Goal: Communication & Community: Participate in discussion

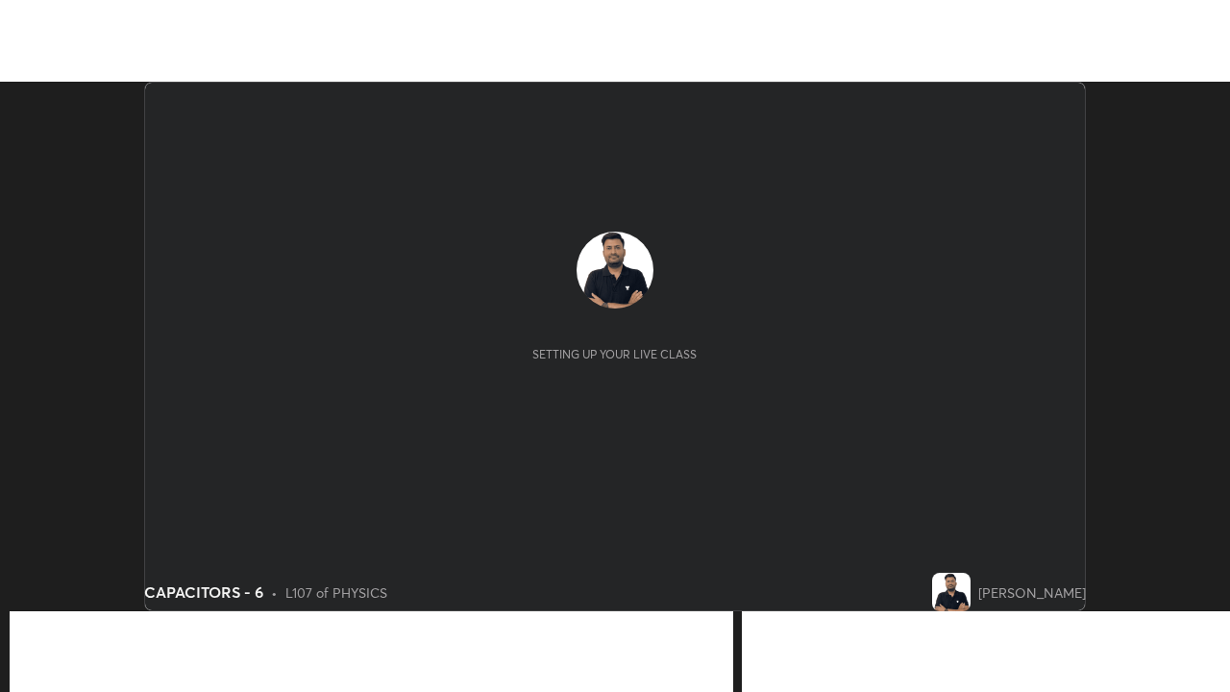
scroll to position [530, 1229]
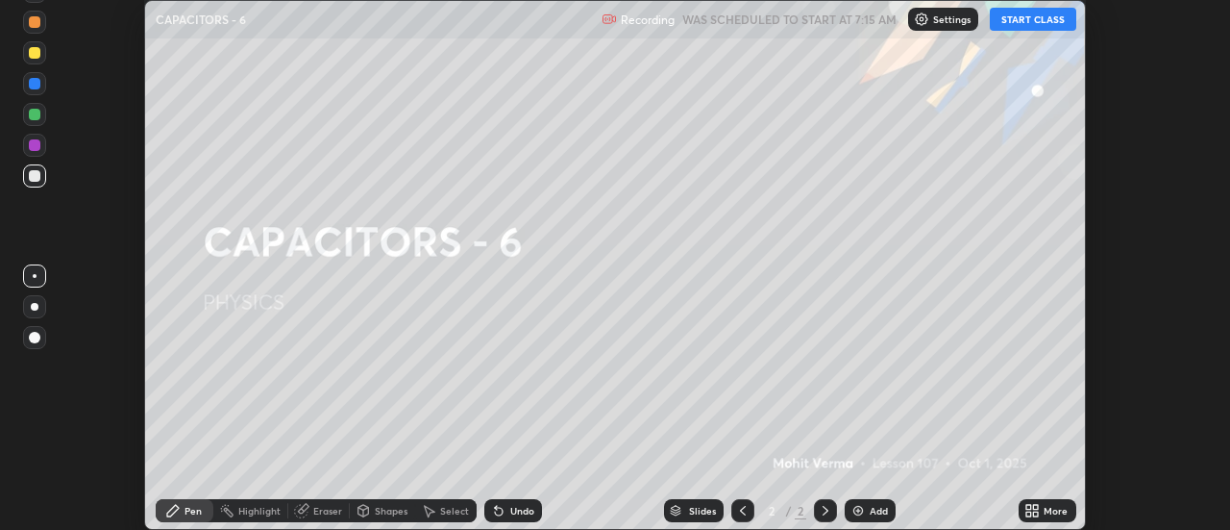
click at [1041, 23] on button "START CLASS" at bounding box center [1033, 19] width 87 height 23
click at [1034, 507] on icon at bounding box center [1036, 507] width 5 height 5
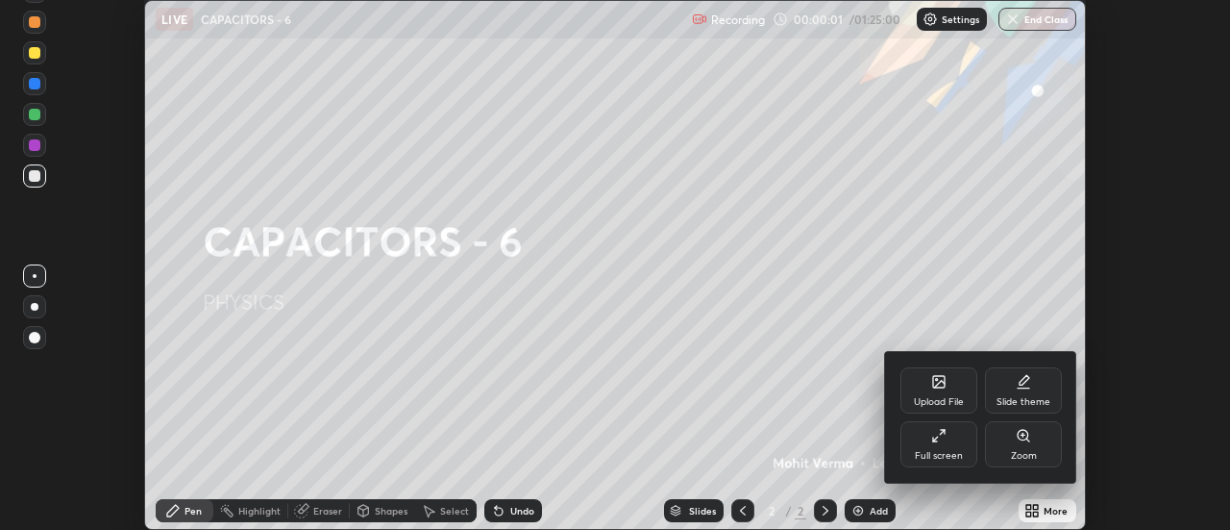
click at [943, 453] on div "Full screen" at bounding box center [939, 456] width 48 height 10
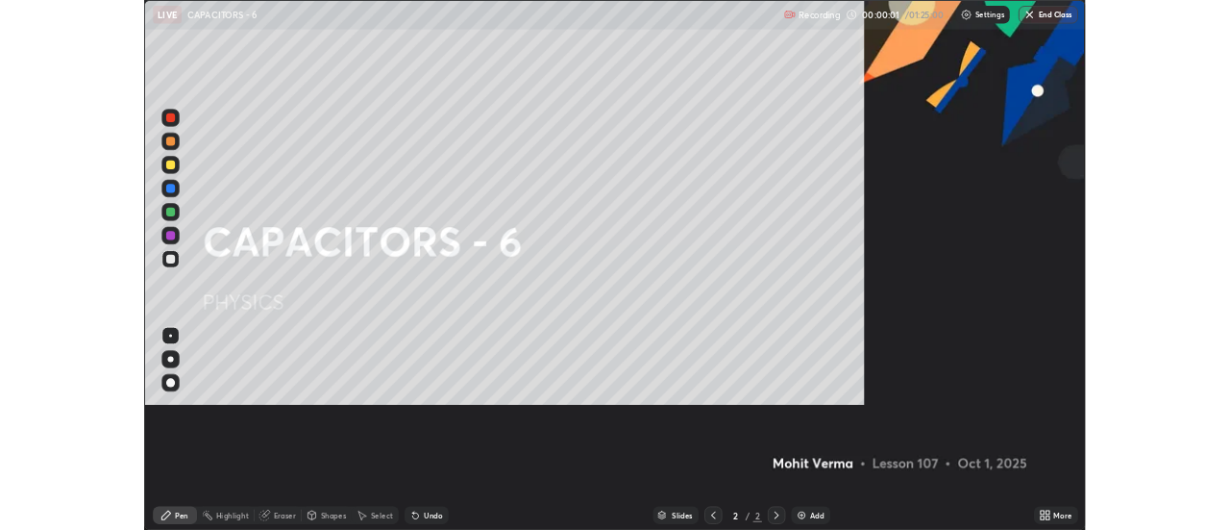
scroll to position [692, 1230]
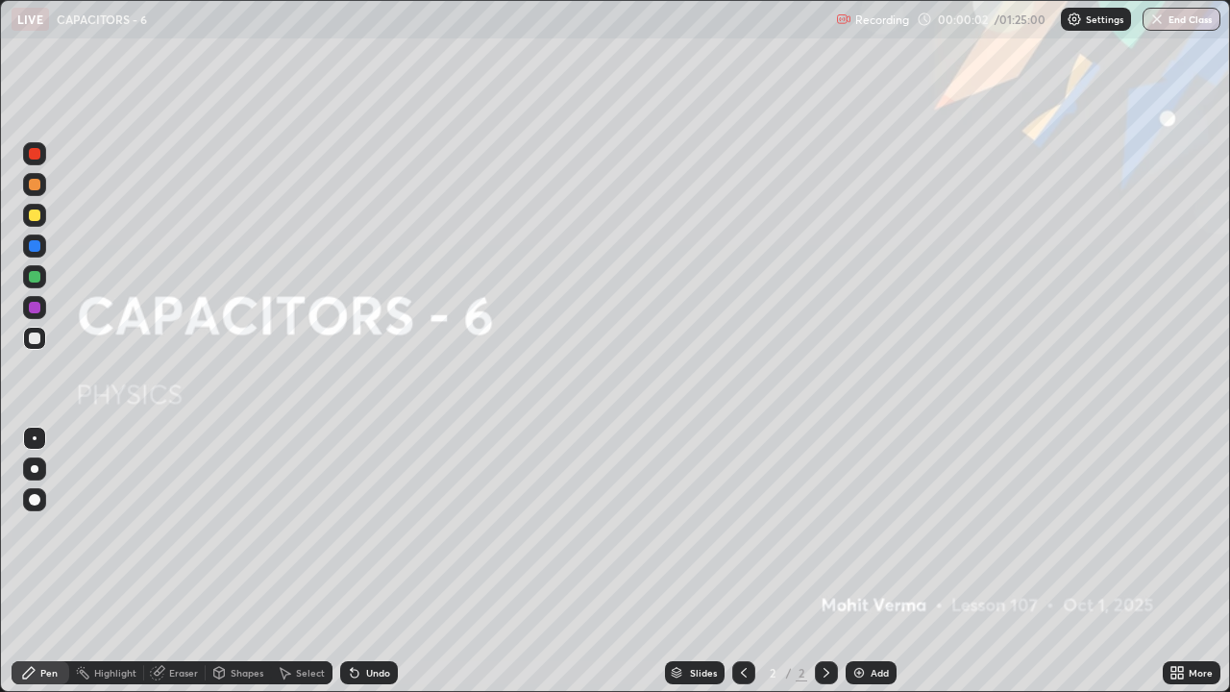
click at [872, 529] on div "Add" at bounding box center [880, 673] width 18 height 10
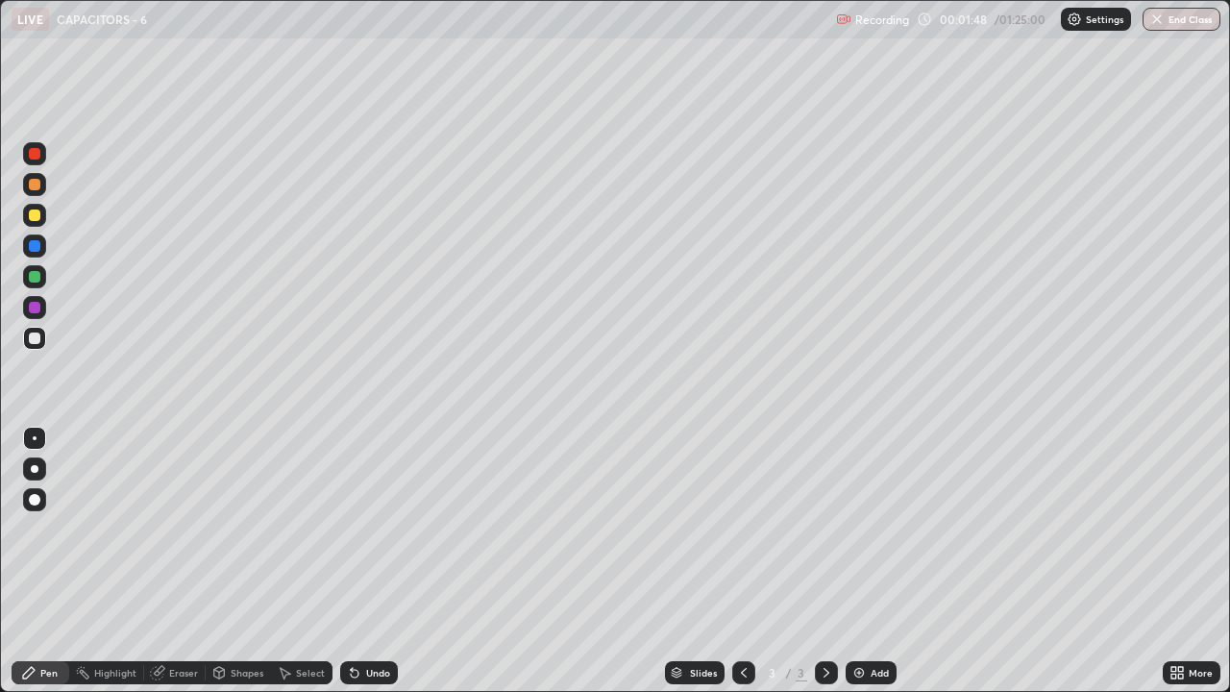
click at [365, 529] on div "Undo" at bounding box center [369, 672] width 58 height 23
click at [366, 529] on div "Undo" at bounding box center [378, 673] width 24 height 10
click at [972, 529] on div "Slides 3 / 3 Add" at bounding box center [780, 673] width 765 height 38
click at [878, 529] on div "Add" at bounding box center [880, 673] width 18 height 10
click at [370, 529] on div "Undo" at bounding box center [369, 672] width 58 height 23
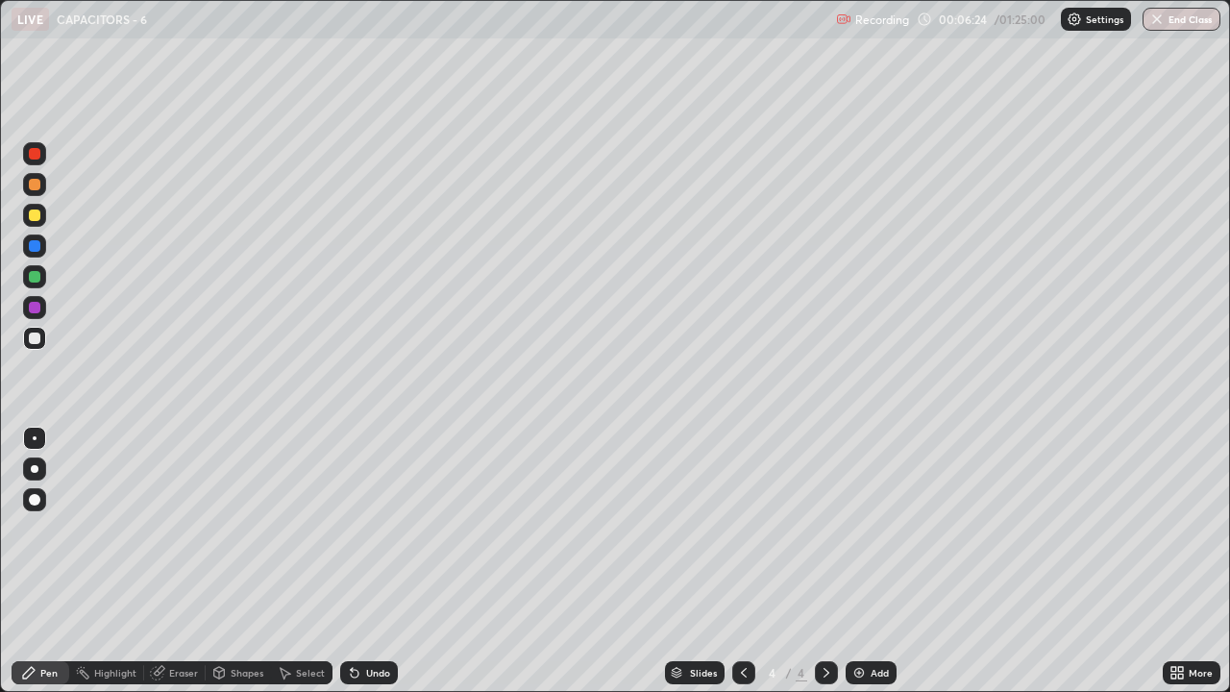
click at [368, 529] on div "Undo" at bounding box center [369, 672] width 58 height 23
click at [362, 529] on div "Undo" at bounding box center [369, 672] width 58 height 23
click at [358, 529] on div "Undo" at bounding box center [369, 672] width 58 height 23
click at [194, 529] on div "Eraser" at bounding box center [183, 673] width 29 height 10
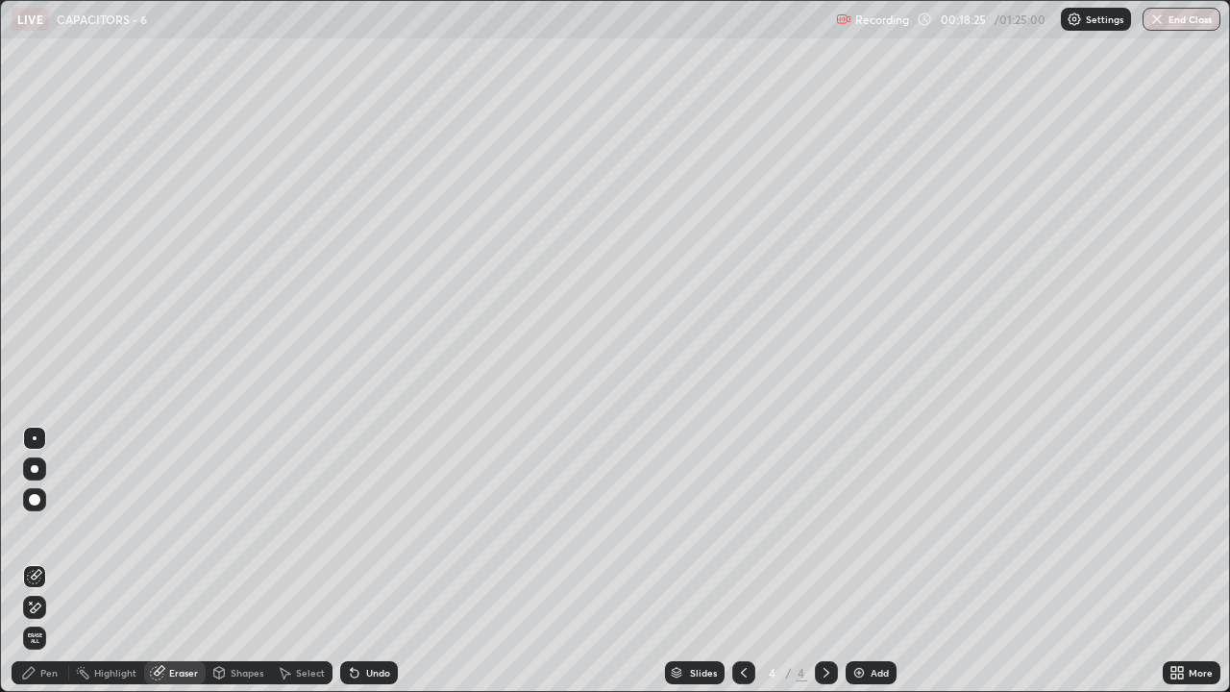
click at [871, 529] on div "Add" at bounding box center [880, 673] width 18 height 10
click at [51, 529] on div "Pen" at bounding box center [48, 673] width 17 height 10
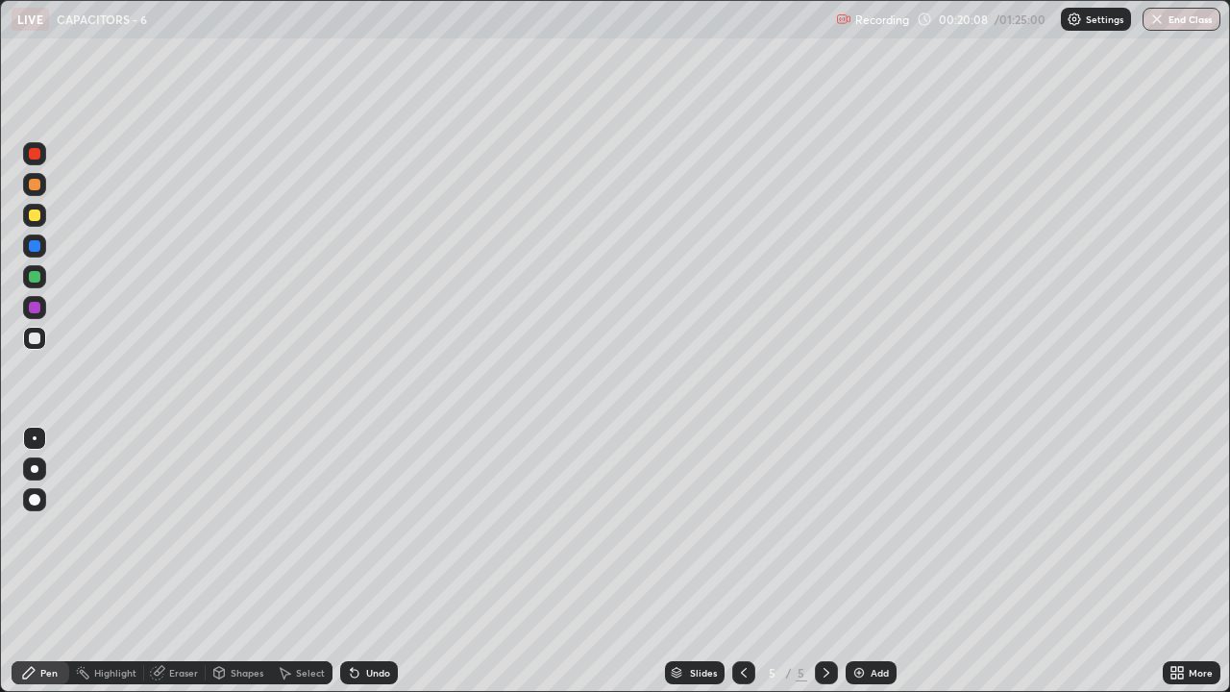
click at [184, 529] on div "Eraser" at bounding box center [183, 673] width 29 height 10
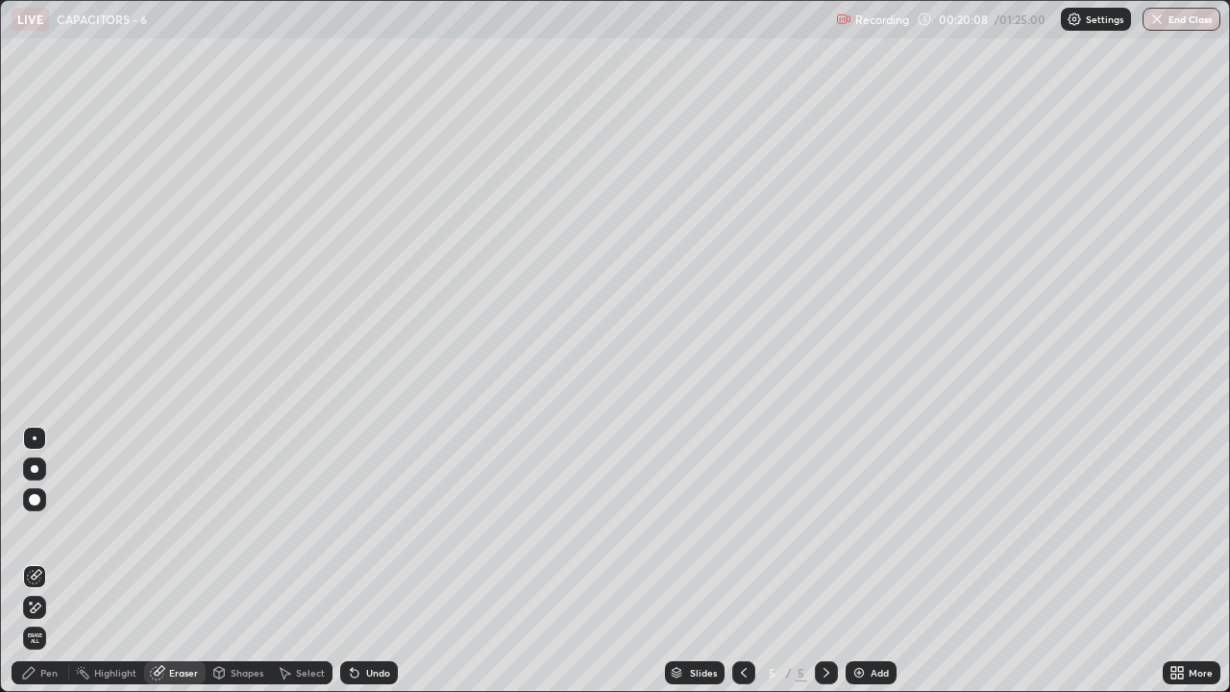
click at [42, 529] on span "Erase all" at bounding box center [34, 639] width 21 height 12
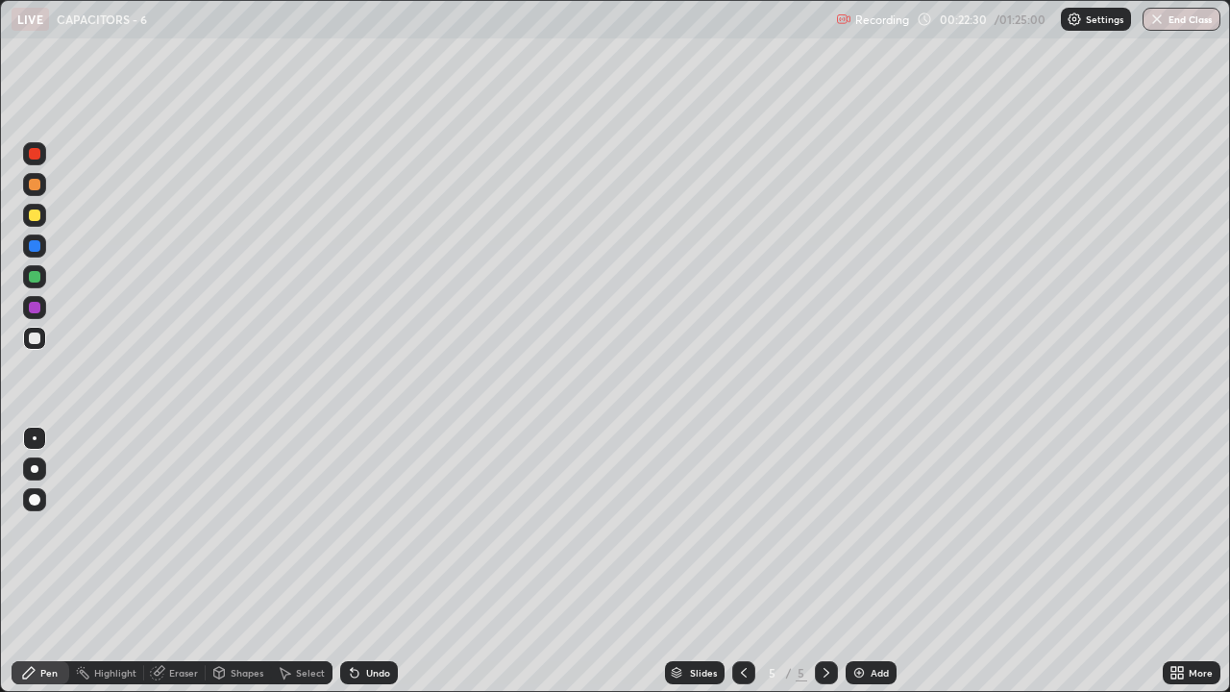
click at [363, 529] on div "Undo" at bounding box center [369, 672] width 58 height 23
click at [366, 529] on div "Undo" at bounding box center [369, 672] width 58 height 23
click at [369, 529] on div "Undo" at bounding box center [369, 672] width 58 height 23
click at [368, 529] on div "Undo" at bounding box center [369, 672] width 58 height 23
click at [369, 529] on div "Undo" at bounding box center [369, 672] width 58 height 23
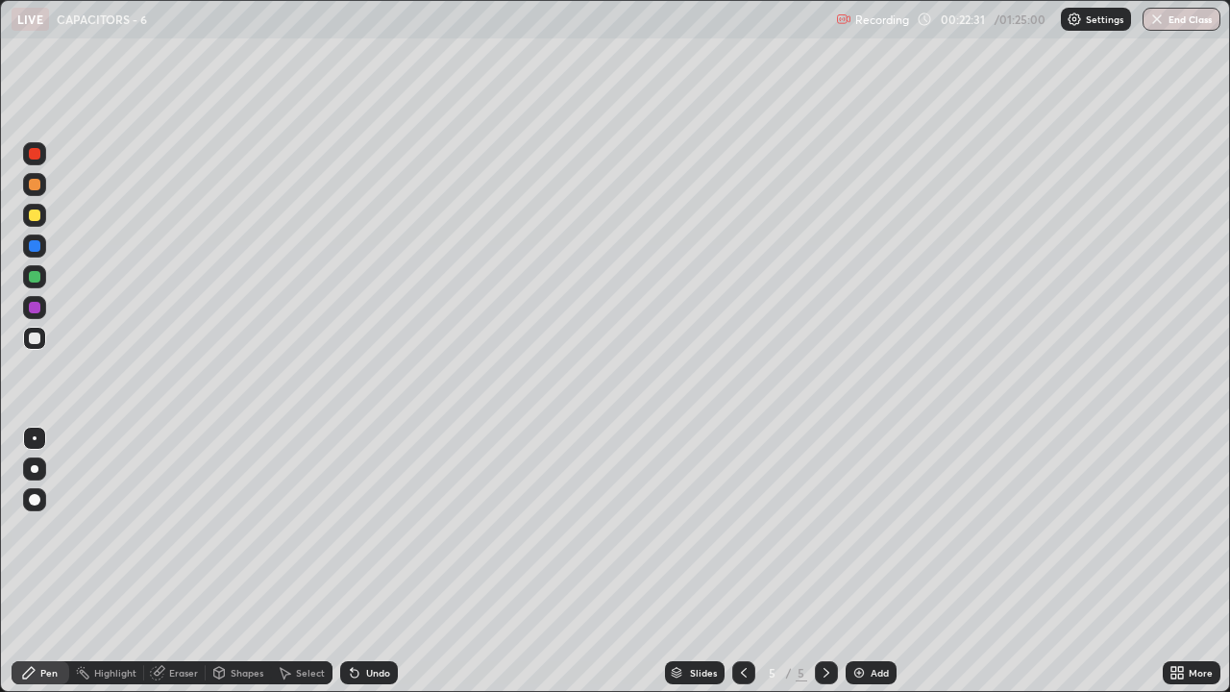
click at [366, 529] on div "Undo" at bounding box center [369, 672] width 58 height 23
click at [369, 529] on div "Undo" at bounding box center [369, 672] width 58 height 23
click at [372, 529] on div "Undo" at bounding box center [369, 672] width 58 height 23
click at [375, 529] on div "Undo" at bounding box center [378, 673] width 24 height 10
click at [376, 529] on div "Undo" at bounding box center [378, 673] width 24 height 10
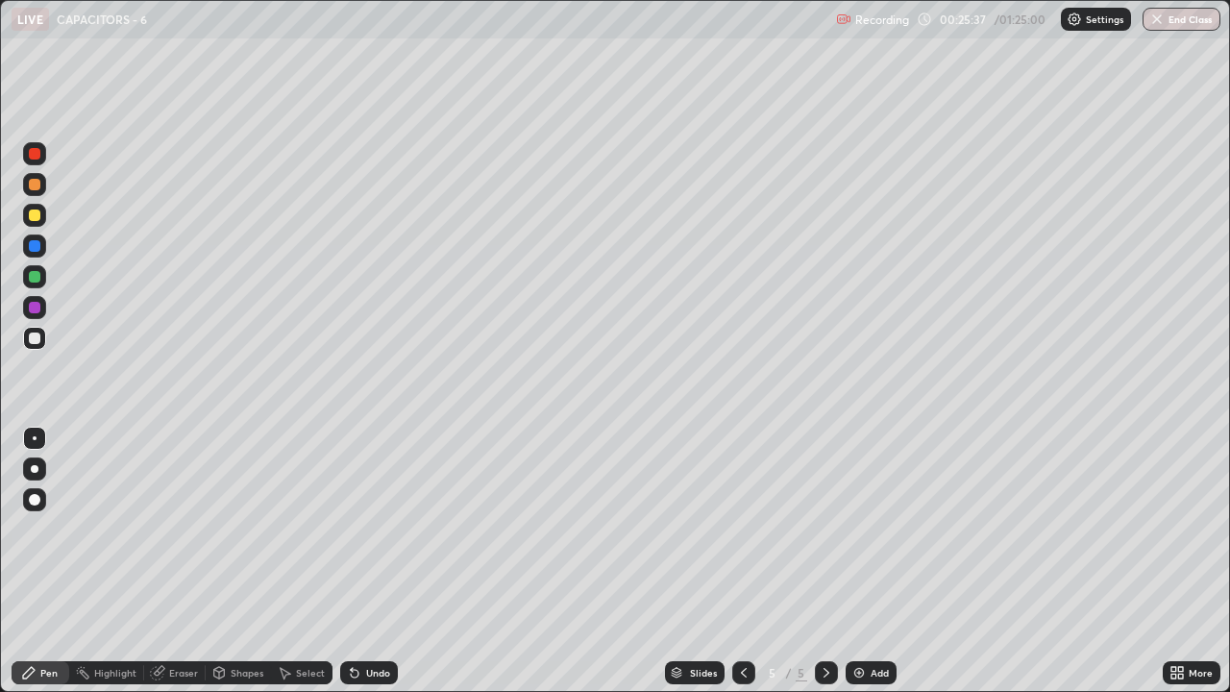
click at [376, 529] on div "Undo" at bounding box center [378, 673] width 24 height 10
click at [378, 529] on div "Undo" at bounding box center [378, 673] width 24 height 10
click at [381, 529] on div "Undo" at bounding box center [378, 673] width 24 height 10
click at [888, 529] on div "Add" at bounding box center [871, 672] width 51 height 23
click at [872, 529] on div "Add" at bounding box center [880, 673] width 18 height 10
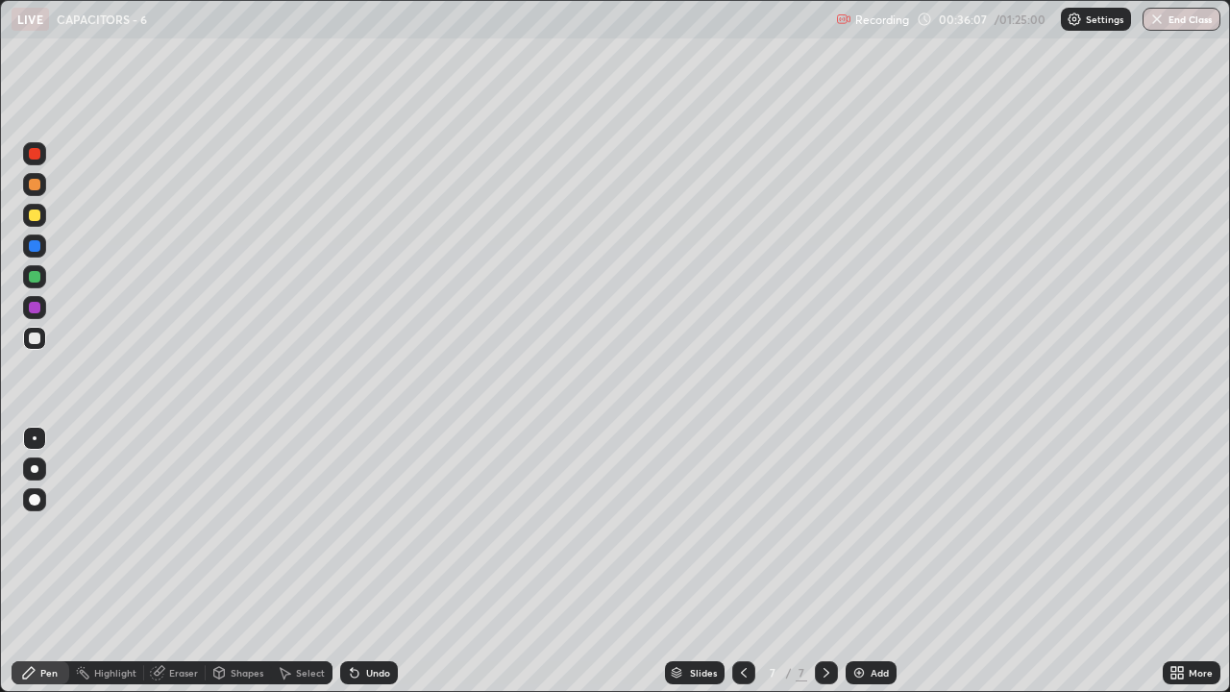
click at [371, 529] on div "Undo" at bounding box center [369, 672] width 58 height 23
click at [366, 529] on div "Undo" at bounding box center [378, 673] width 24 height 10
click at [361, 529] on div "Undo" at bounding box center [369, 672] width 58 height 23
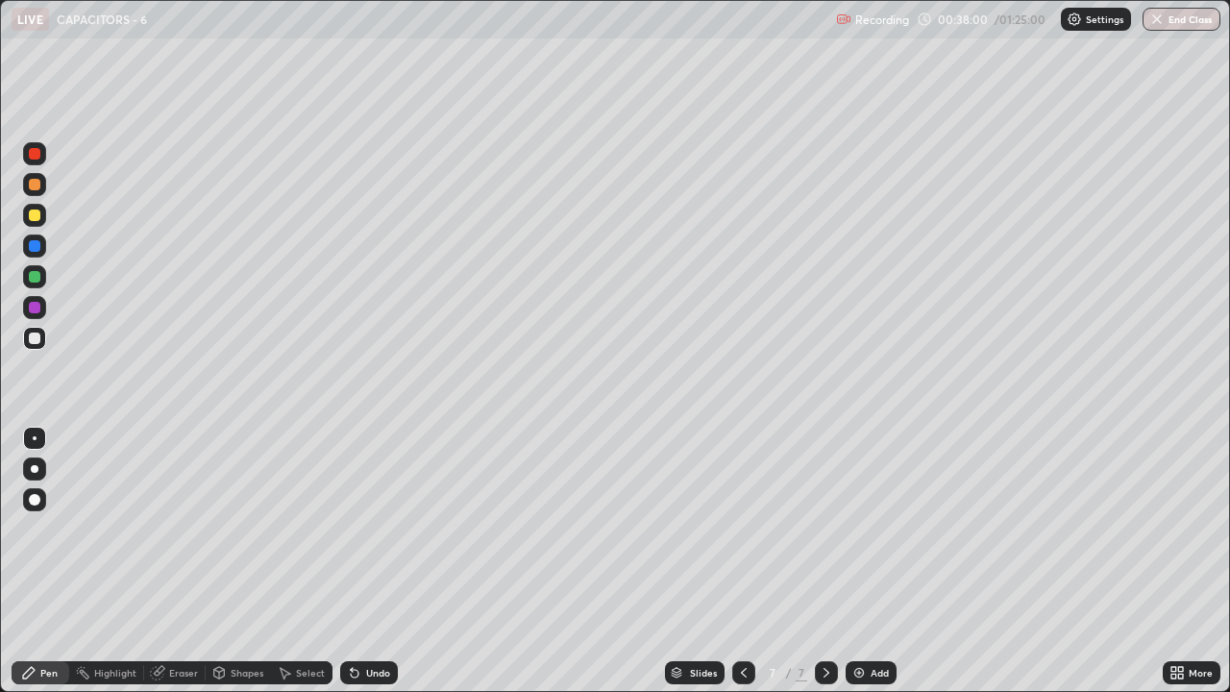
click at [361, 529] on div "Undo" at bounding box center [369, 672] width 58 height 23
click at [360, 529] on div "Undo" at bounding box center [369, 672] width 58 height 23
click at [362, 529] on div "Undo" at bounding box center [369, 672] width 58 height 23
click at [889, 529] on div "Add" at bounding box center [871, 672] width 51 height 23
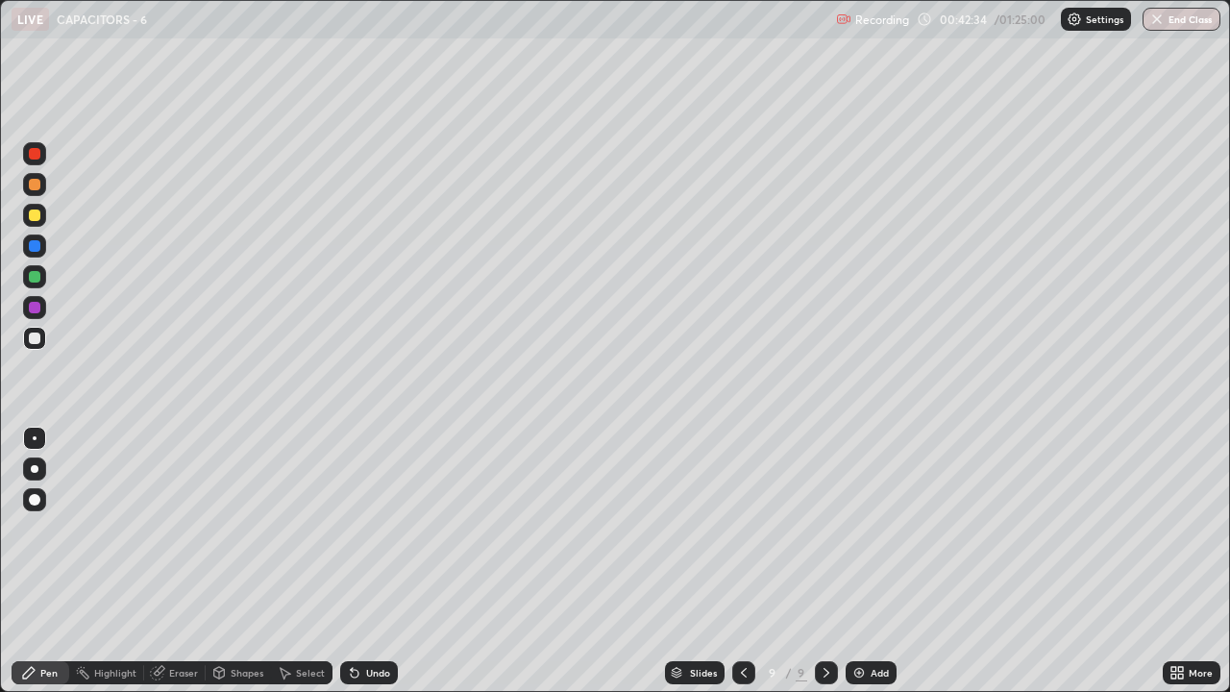
click at [166, 529] on div "Eraser" at bounding box center [175, 672] width 62 height 23
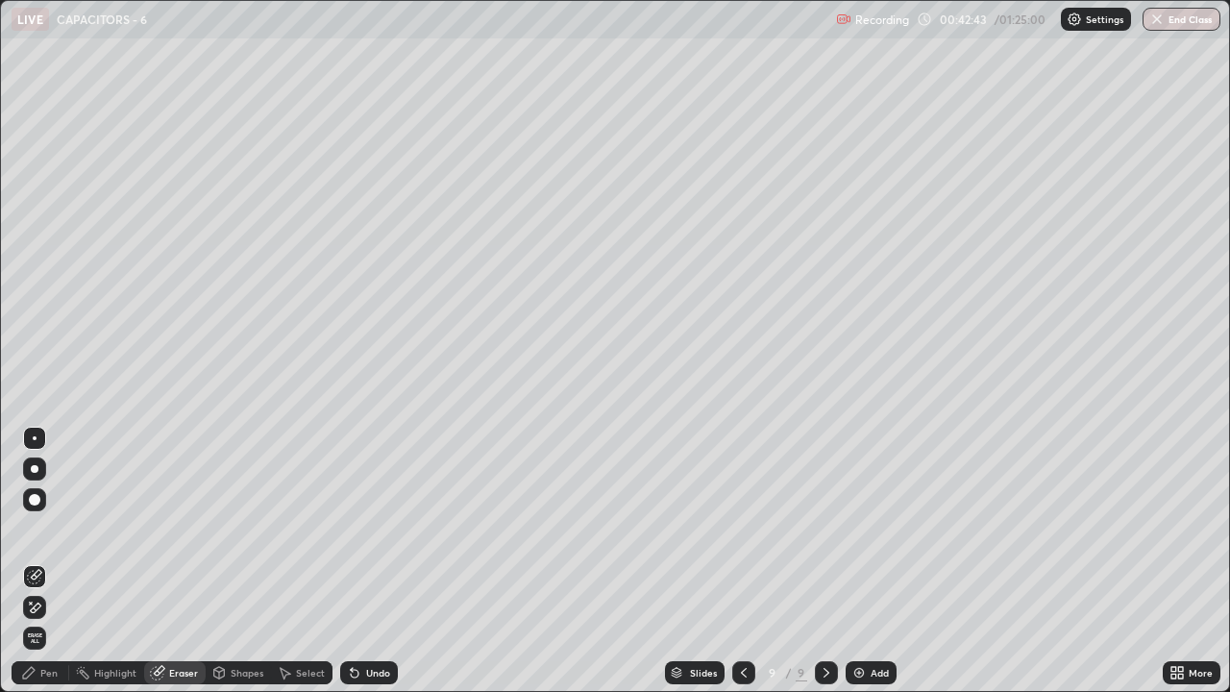
click at [34, 529] on span "Erase all" at bounding box center [34, 639] width 21 height 12
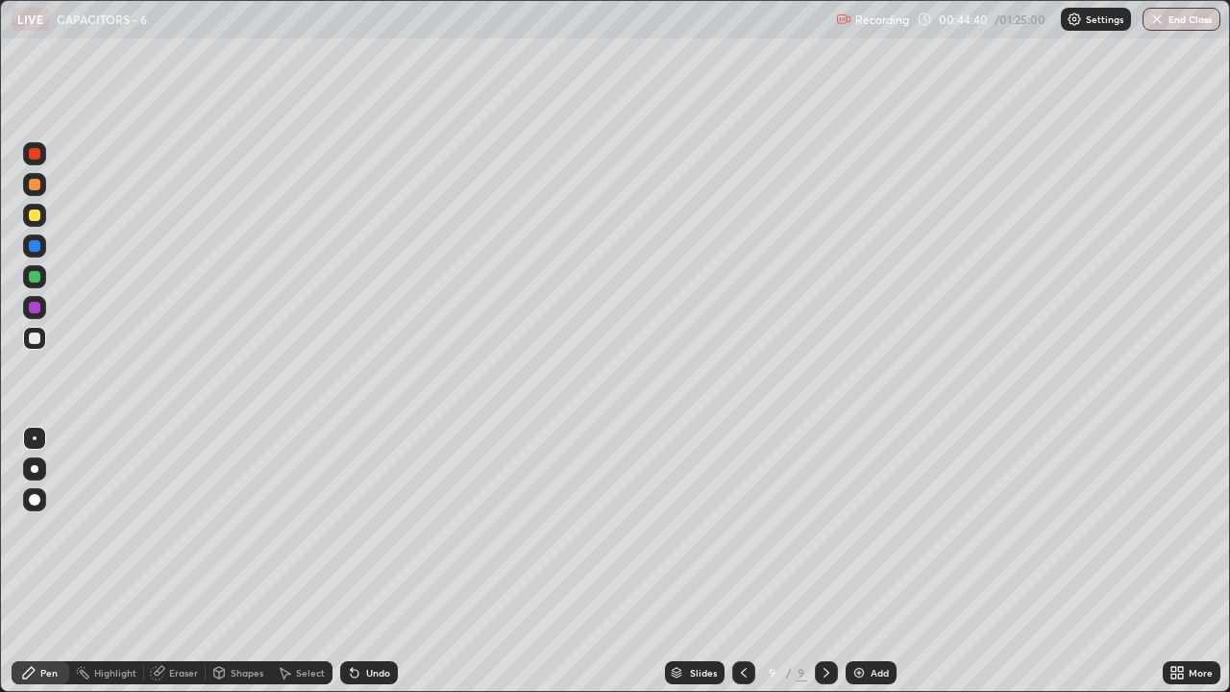
click at [353, 529] on icon at bounding box center [354, 672] width 15 height 15
click at [358, 529] on div "Undo" at bounding box center [369, 672] width 58 height 23
click at [354, 529] on icon at bounding box center [354, 672] width 15 height 15
click at [864, 529] on img at bounding box center [859, 672] width 15 height 15
click at [367, 529] on div "Undo" at bounding box center [369, 672] width 58 height 23
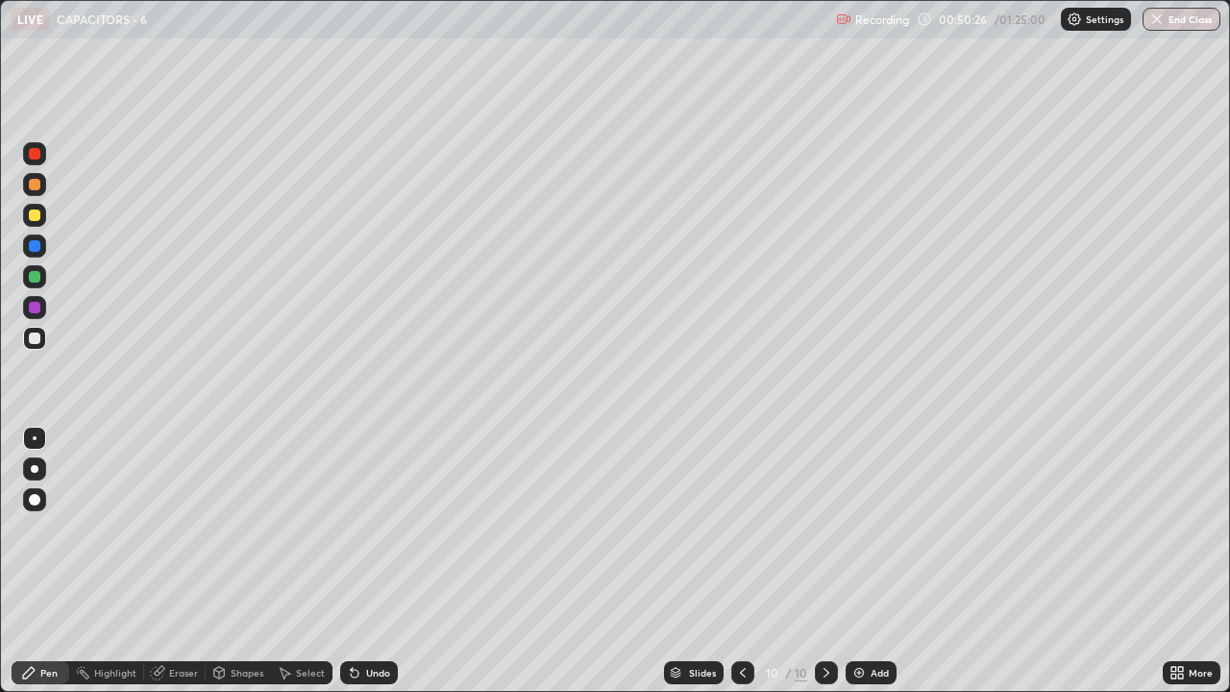
click at [369, 529] on div "Undo" at bounding box center [369, 672] width 58 height 23
click at [365, 529] on div "Undo" at bounding box center [369, 672] width 58 height 23
click at [360, 529] on div "Undo" at bounding box center [369, 672] width 58 height 23
click at [358, 529] on icon at bounding box center [354, 672] width 15 height 15
click at [352, 529] on icon at bounding box center [355, 674] width 8 height 8
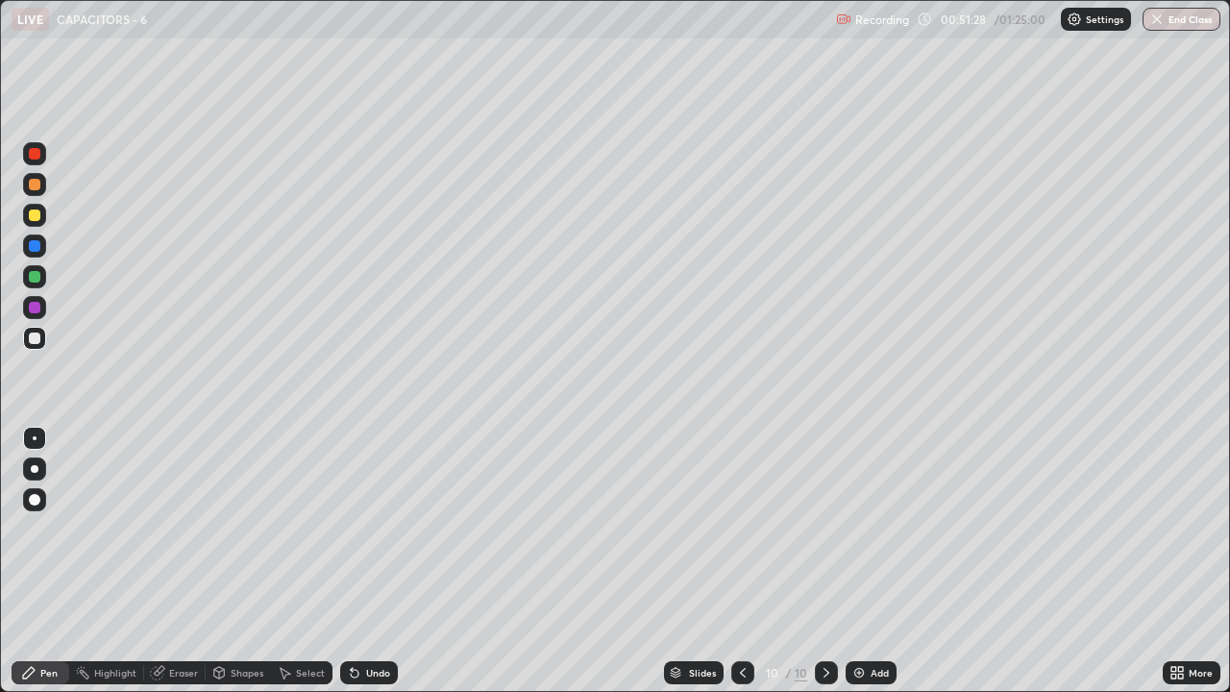
click at [351, 529] on icon at bounding box center [352, 669] width 2 height 2
click at [352, 529] on icon at bounding box center [355, 674] width 8 height 8
click at [351, 529] on icon at bounding box center [352, 669] width 2 height 2
click at [37, 216] on div at bounding box center [35, 216] width 12 height 12
click at [857, 529] on img at bounding box center [859, 672] width 15 height 15
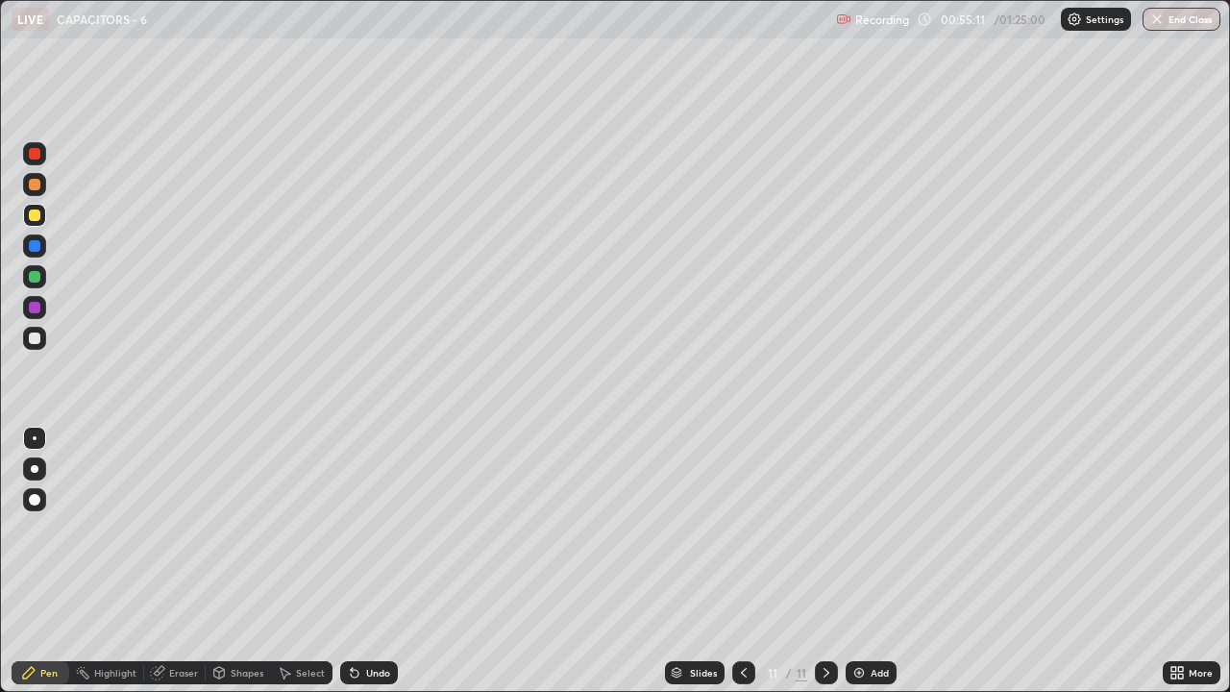
click at [32, 341] on div at bounding box center [35, 339] width 12 height 12
click at [873, 529] on div "Add" at bounding box center [871, 672] width 51 height 23
click at [885, 529] on div "Add" at bounding box center [880, 673] width 18 height 10
click at [867, 529] on div "Add" at bounding box center [871, 672] width 51 height 23
click at [371, 529] on div "Undo" at bounding box center [378, 673] width 24 height 10
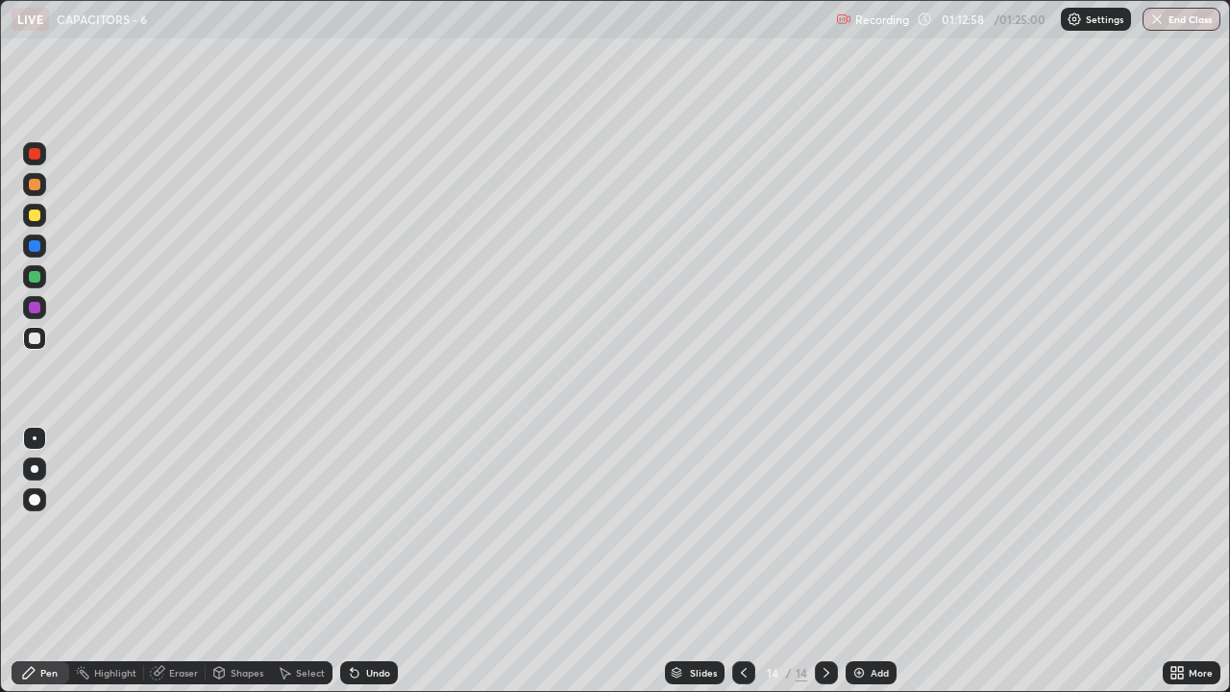
click at [372, 529] on div "Undo" at bounding box center [369, 672] width 58 height 23
click at [367, 529] on div "Undo" at bounding box center [378, 673] width 24 height 10
click at [368, 529] on div "Undo" at bounding box center [378, 673] width 24 height 10
click at [374, 529] on div "Undo" at bounding box center [378, 673] width 24 height 10
click at [380, 529] on div "Undo" at bounding box center [369, 672] width 58 height 23
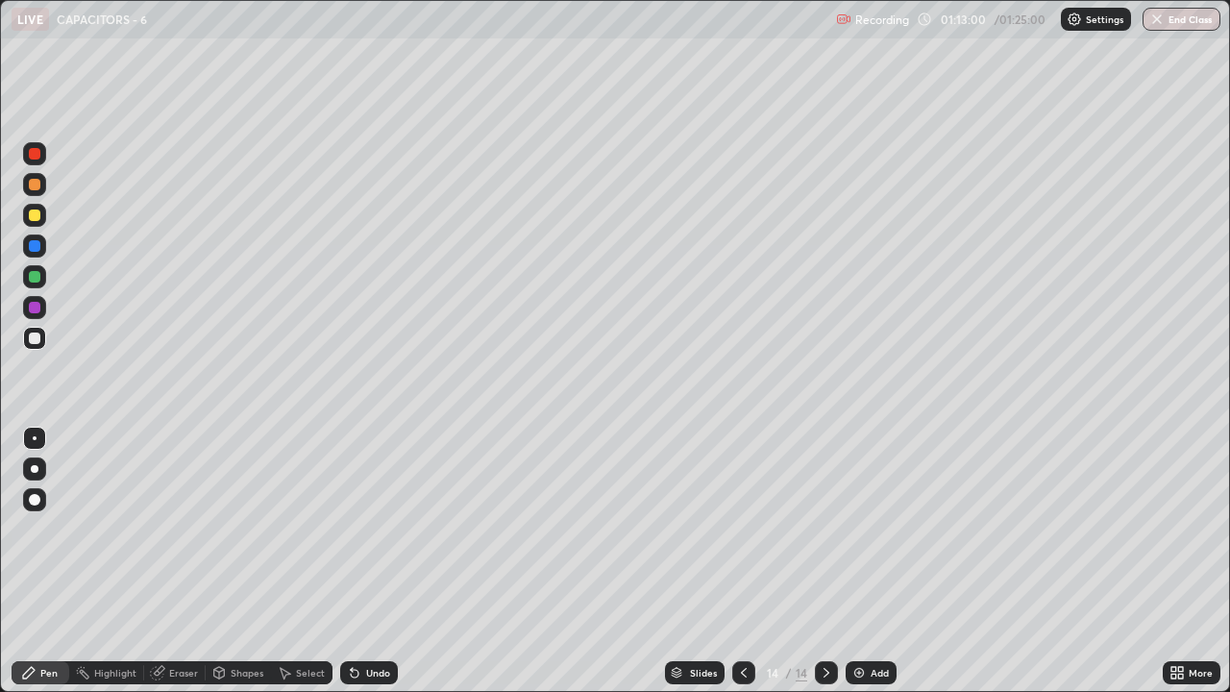
click at [380, 529] on div "Undo" at bounding box center [369, 672] width 58 height 23
click at [381, 529] on div "Undo" at bounding box center [369, 672] width 58 height 23
click at [378, 529] on div "Undo" at bounding box center [369, 672] width 58 height 23
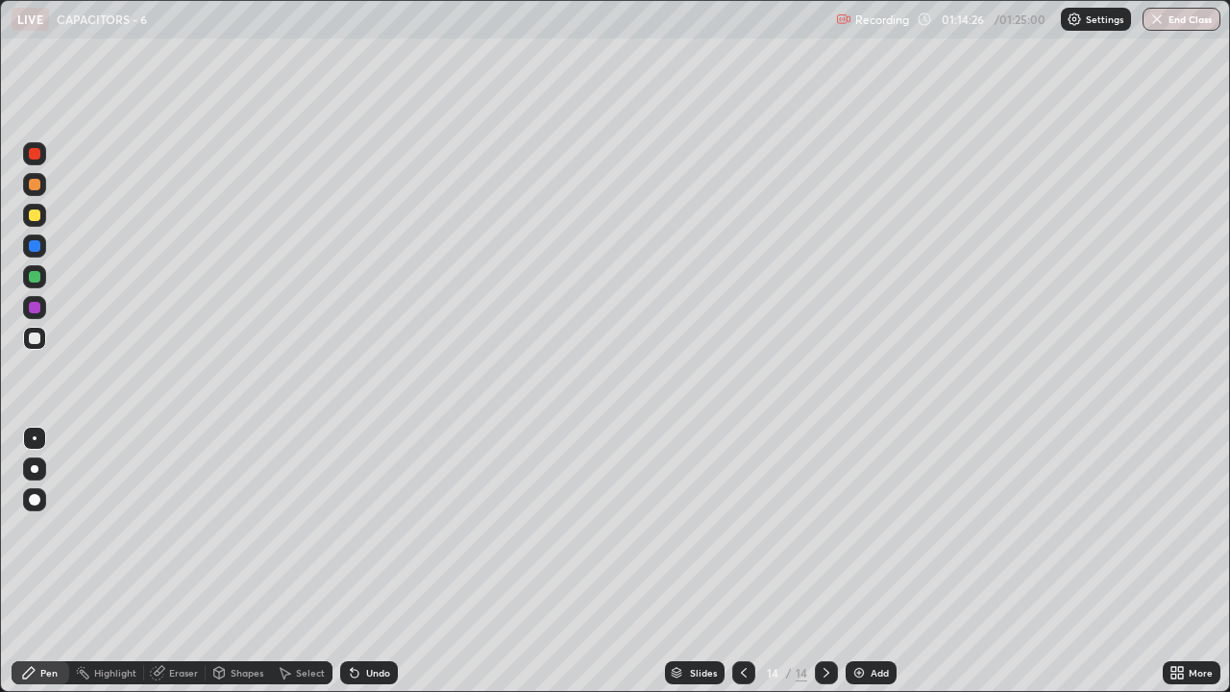
click at [375, 529] on div "Undo" at bounding box center [369, 672] width 58 height 23
click at [373, 529] on div "Undo" at bounding box center [369, 672] width 58 height 23
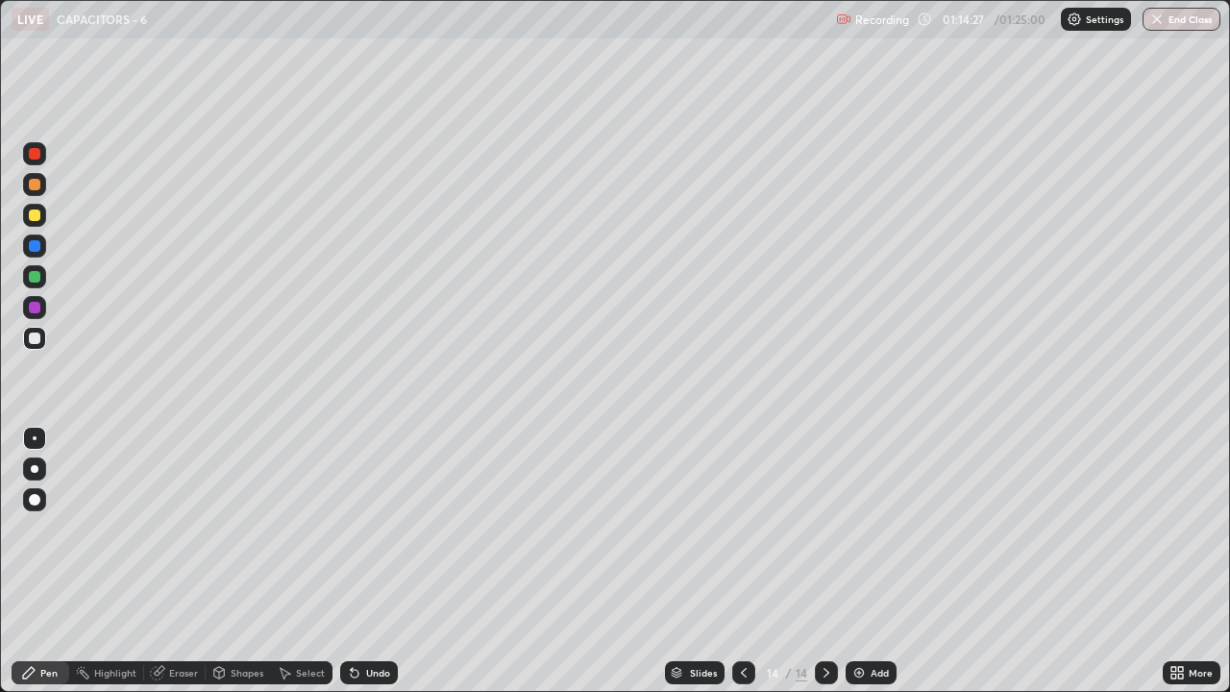
click at [372, 529] on div "Undo" at bounding box center [378, 673] width 24 height 10
click at [372, 529] on div "Undo" at bounding box center [369, 672] width 58 height 23
click at [372, 529] on div "Undo" at bounding box center [378, 673] width 24 height 10
click at [372, 529] on div "Undo" at bounding box center [369, 672] width 58 height 23
click at [372, 529] on div "Undo" at bounding box center [378, 673] width 24 height 10
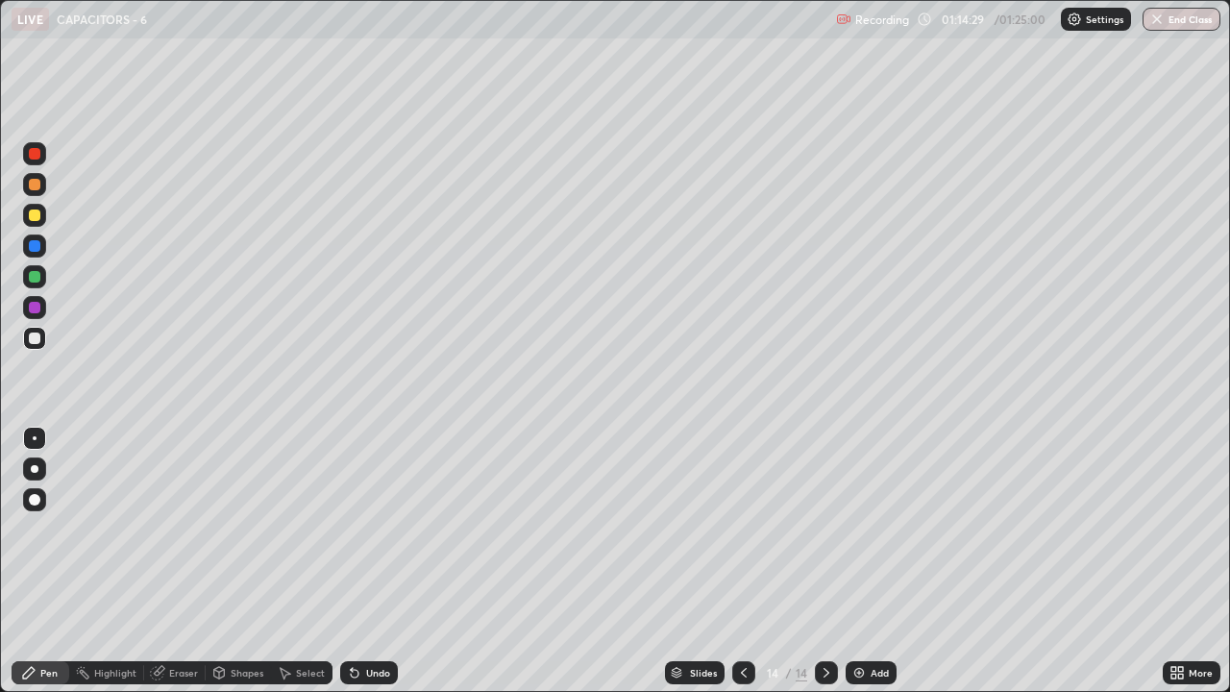
click at [374, 529] on div "Undo" at bounding box center [378, 673] width 24 height 10
click at [373, 529] on div "Undo" at bounding box center [369, 672] width 58 height 23
click at [372, 529] on div "Undo" at bounding box center [378, 673] width 24 height 10
click at [373, 529] on div "Undo" at bounding box center [369, 672] width 58 height 23
click at [372, 529] on div "Undo" at bounding box center [378, 673] width 24 height 10
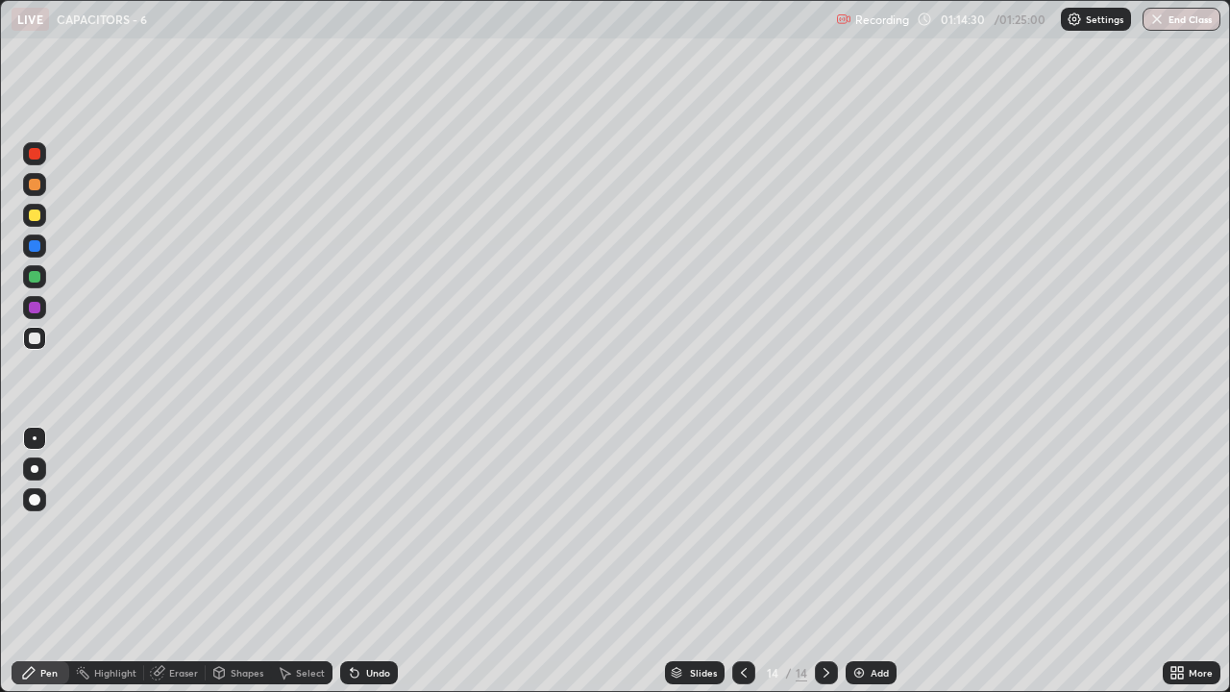
click at [372, 529] on div "Undo" at bounding box center [378, 673] width 24 height 10
click at [371, 529] on div "Undo" at bounding box center [369, 672] width 58 height 23
click at [372, 529] on div "Undo" at bounding box center [369, 672] width 58 height 23
click at [373, 529] on div "Undo" at bounding box center [378, 673] width 24 height 10
click at [382, 529] on div "Undo" at bounding box center [369, 672] width 58 height 23
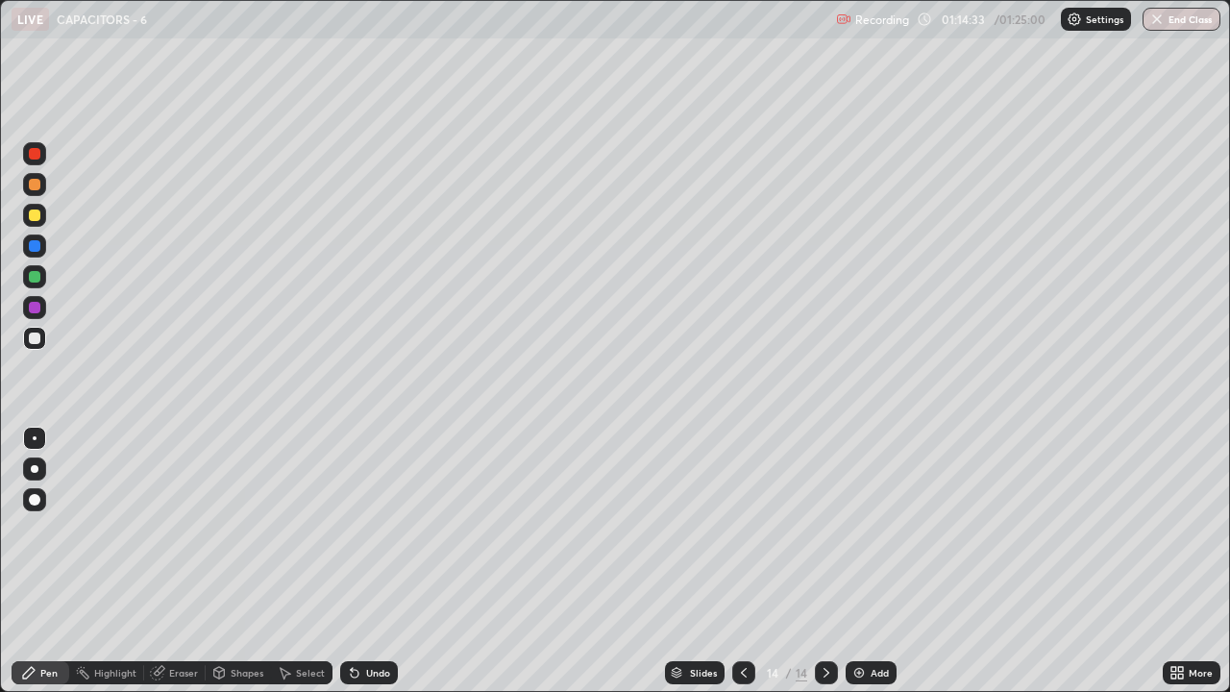
click at [371, 529] on div "Undo" at bounding box center [378, 673] width 24 height 10
click at [372, 529] on div "Undo" at bounding box center [378, 673] width 24 height 10
click at [370, 529] on div "Undo" at bounding box center [378, 673] width 24 height 10
click at [375, 529] on div "Undo" at bounding box center [378, 673] width 24 height 10
click at [392, 529] on div "Undo" at bounding box center [369, 672] width 58 height 23
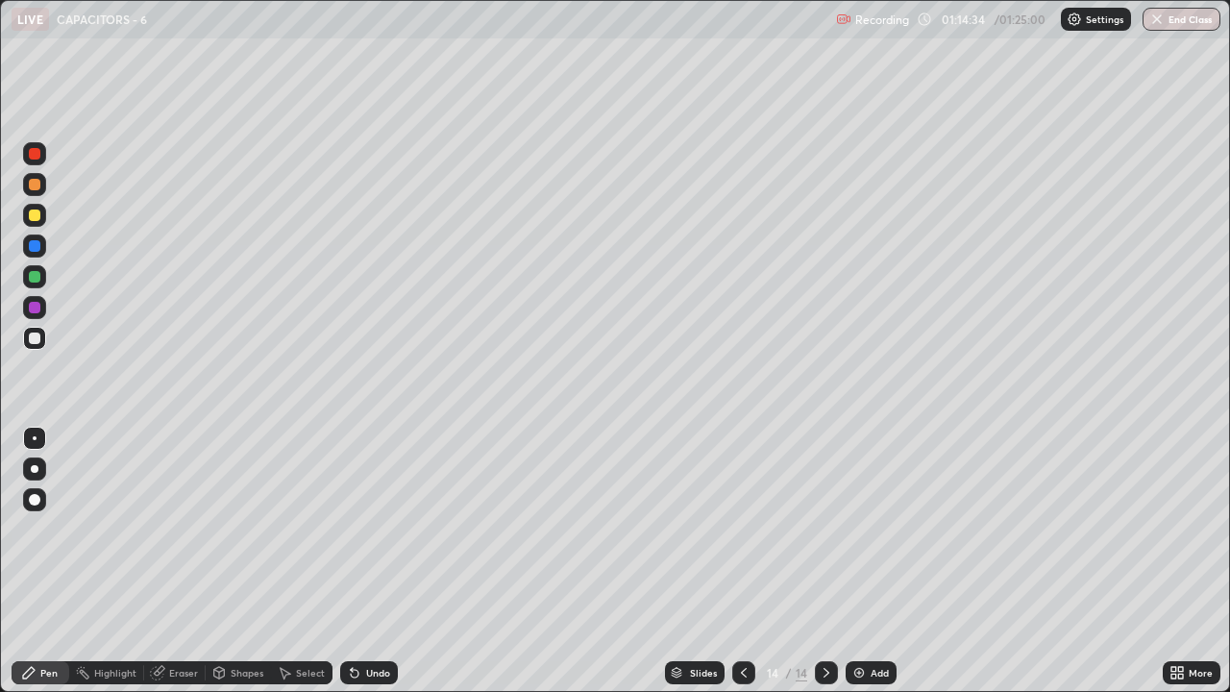
click at [387, 529] on div "Undo" at bounding box center [369, 672] width 58 height 23
click at [869, 529] on div "Add" at bounding box center [871, 672] width 51 height 23
click at [372, 529] on div "Undo" at bounding box center [378, 673] width 24 height 10
click at [376, 529] on div "Undo" at bounding box center [378, 673] width 24 height 10
click at [379, 529] on div "Undo" at bounding box center [378, 673] width 24 height 10
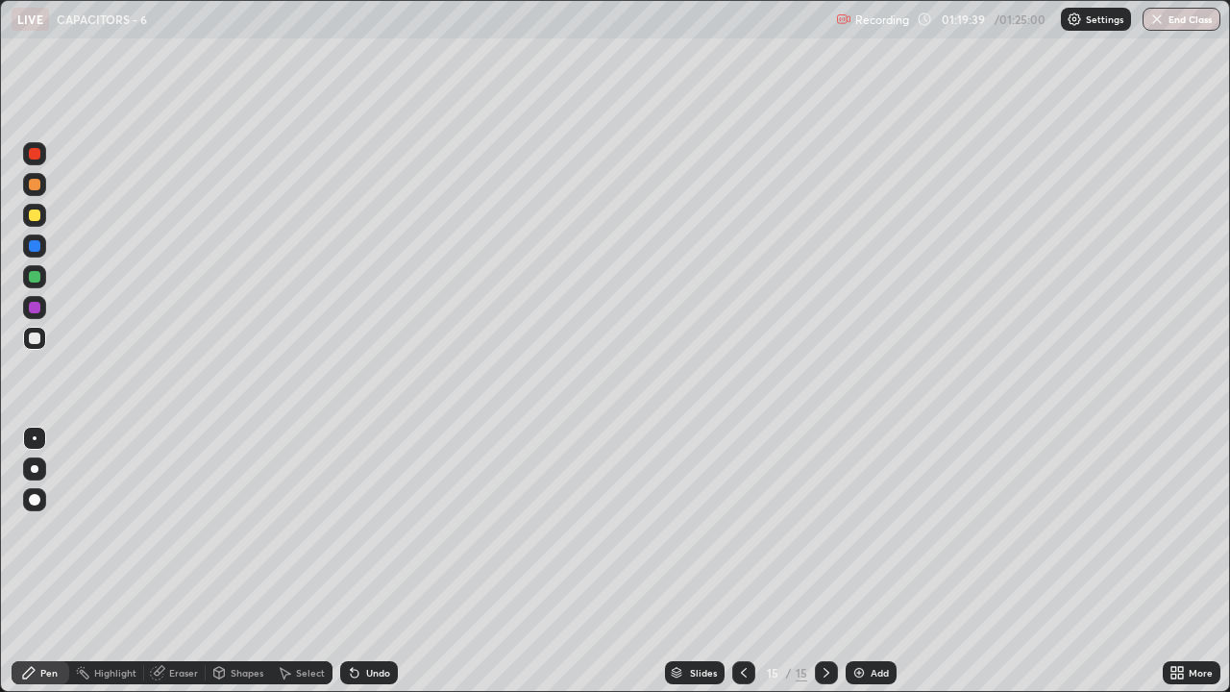
click at [382, 529] on div "Undo" at bounding box center [378, 673] width 24 height 10
click at [384, 529] on div "Undo" at bounding box center [378, 673] width 24 height 10
click at [383, 529] on div "Undo" at bounding box center [378, 673] width 24 height 10
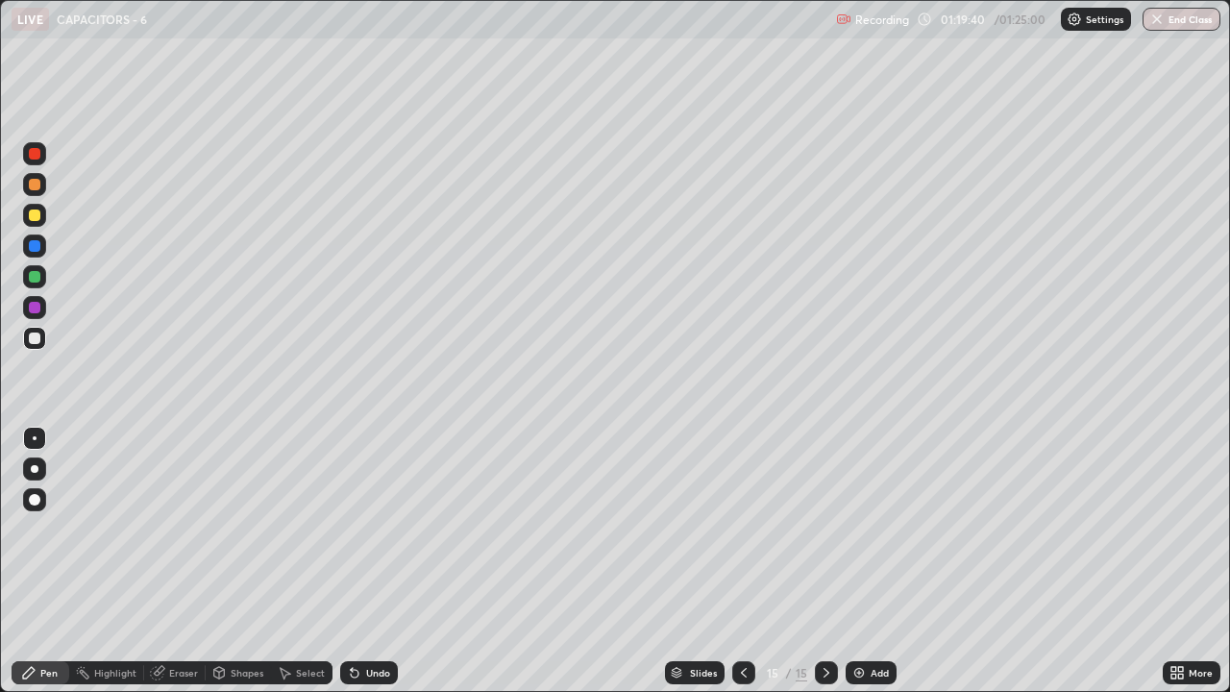
click at [382, 529] on div "Undo" at bounding box center [378, 673] width 24 height 10
click at [383, 529] on div "Undo" at bounding box center [378, 673] width 24 height 10
click at [745, 529] on icon at bounding box center [743, 672] width 15 height 15
click at [741, 529] on icon at bounding box center [744, 673] width 6 height 10
click at [745, 529] on icon at bounding box center [743, 672] width 15 height 15
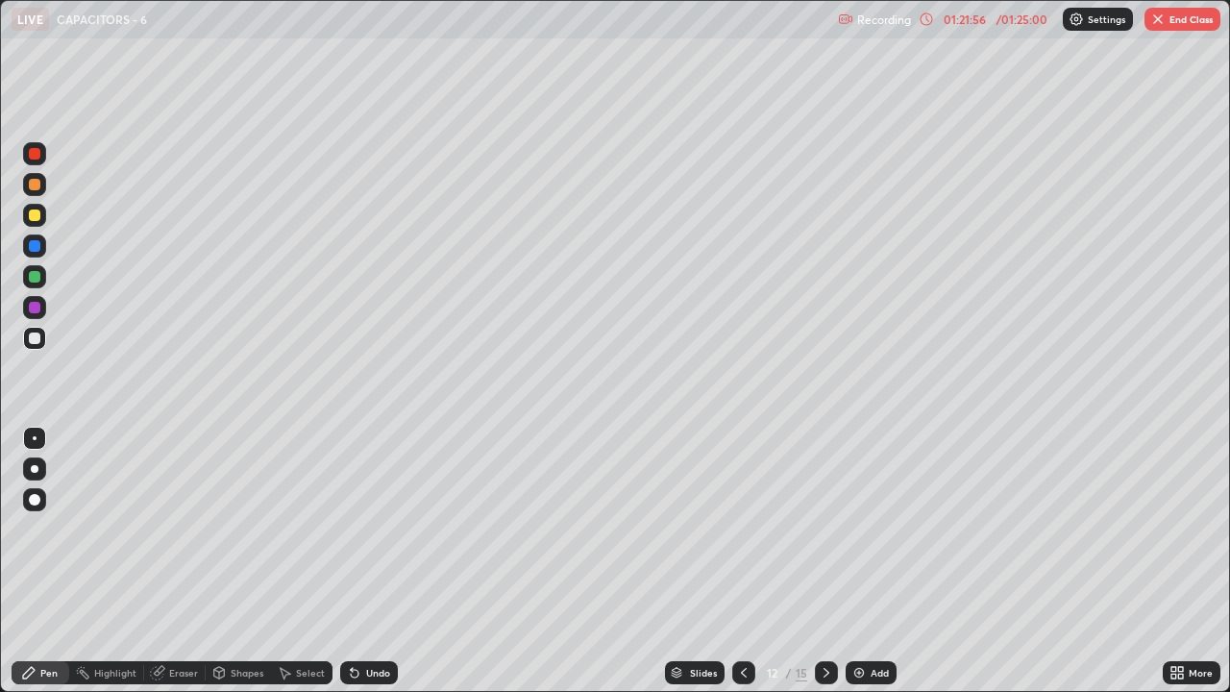
click at [742, 529] on icon at bounding box center [743, 672] width 15 height 15
click at [745, 529] on icon at bounding box center [743, 672] width 15 height 15
click at [743, 529] on icon at bounding box center [743, 672] width 15 height 15
click at [825, 529] on icon at bounding box center [826, 672] width 15 height 15
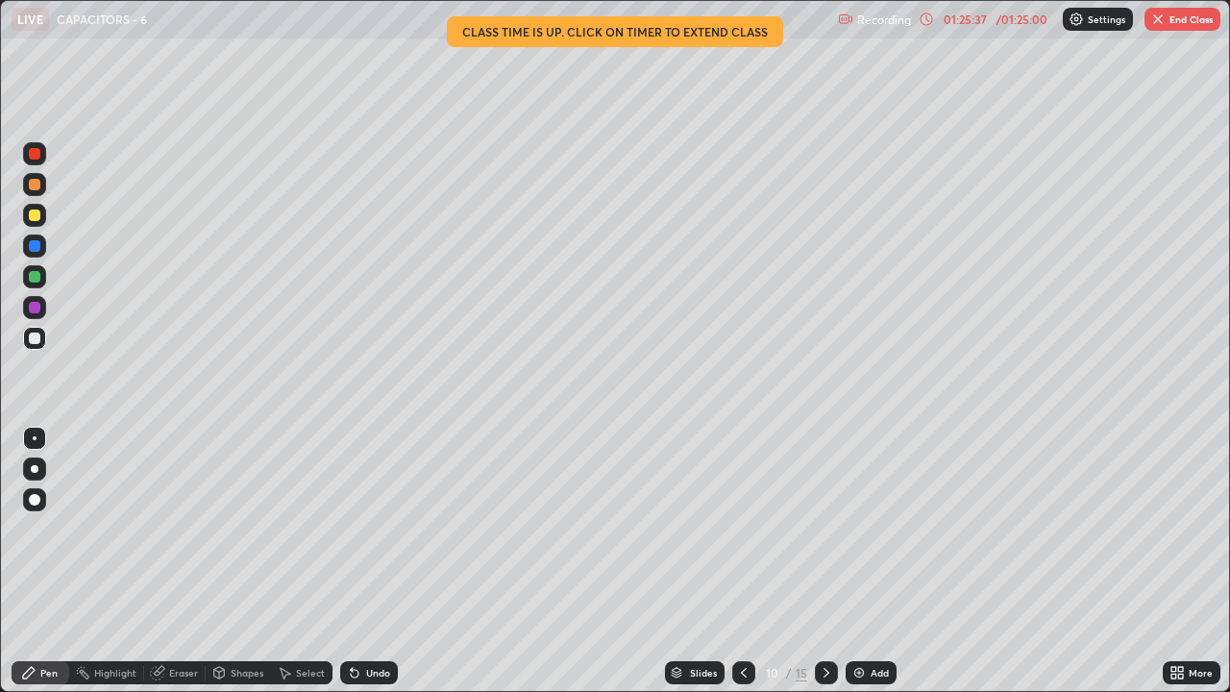
click at [1180, 21] on button "End Class" at bounding box center [1183, 19] width 76 height 23
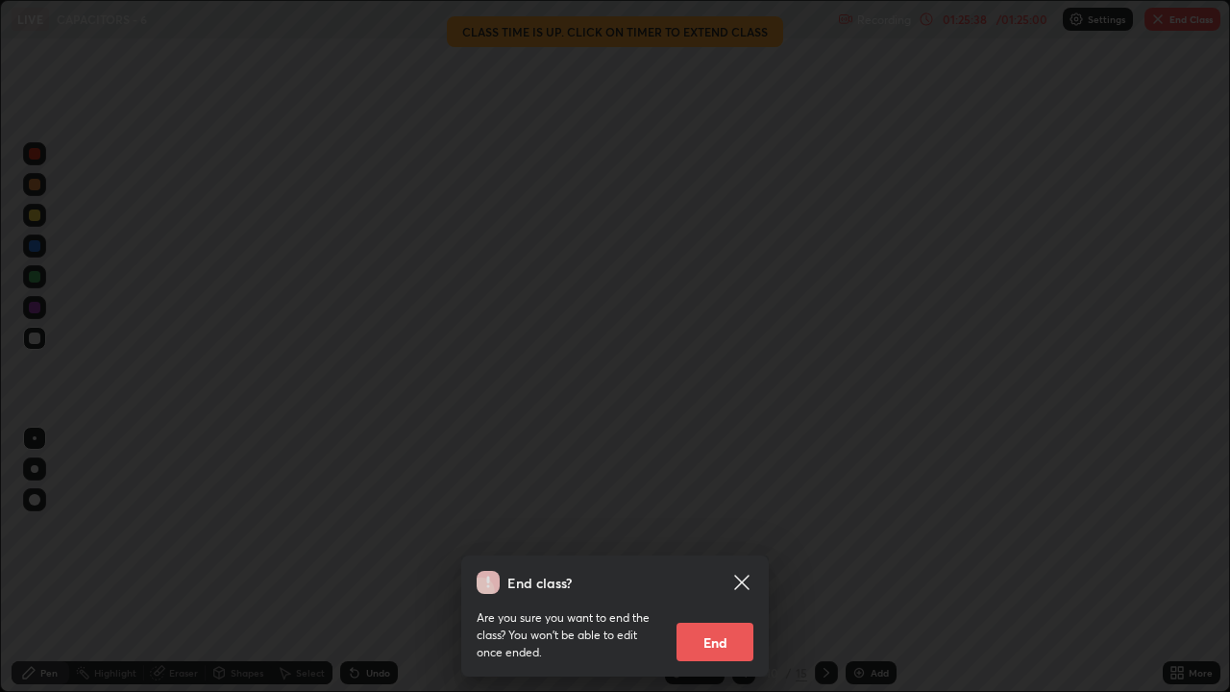
click at [731, 529] on button "End" at bounding box center [715, 642] width 77 height 38
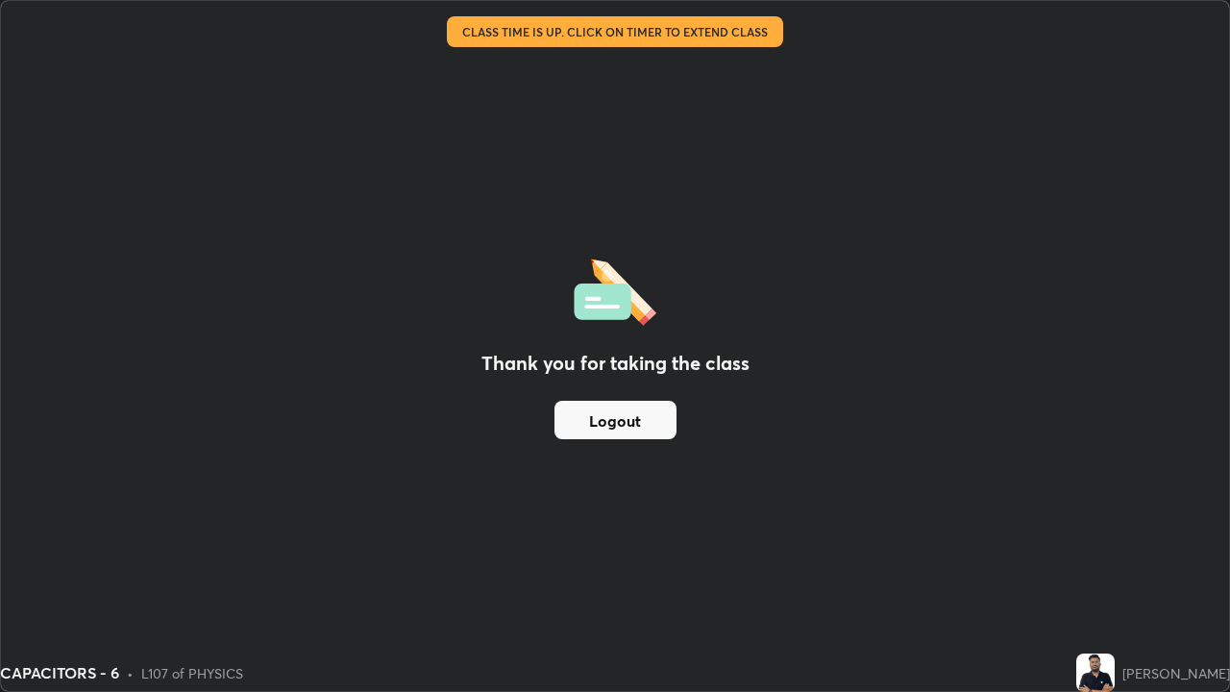
click at [651, 418] on button "Logout" at bounding box center [616, 420] width 122 height 38
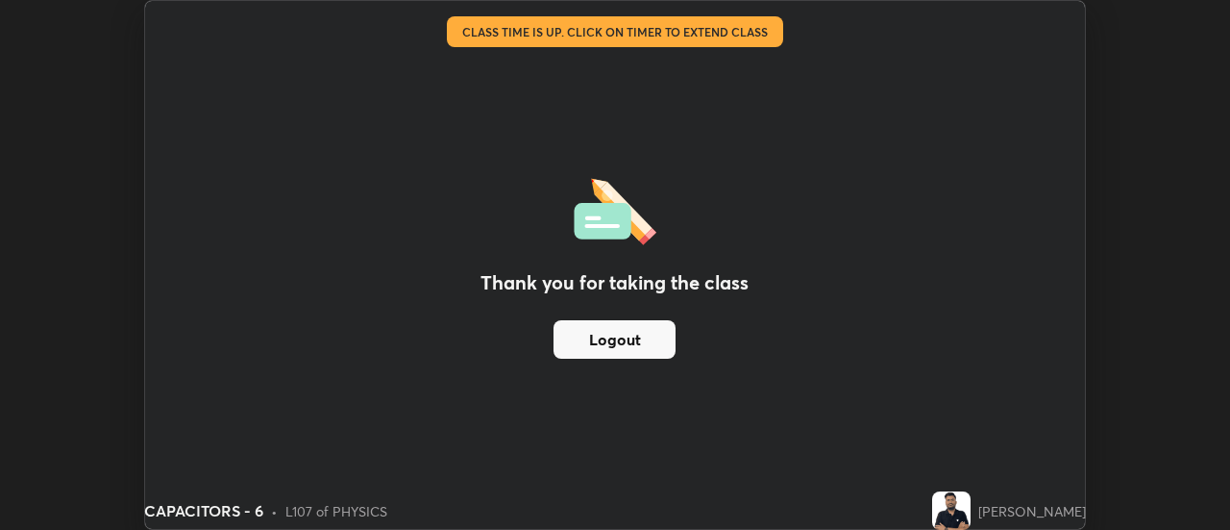
scroll to position [95600, 94899]
